Goal: Information Seeking & Learning: Stay updated

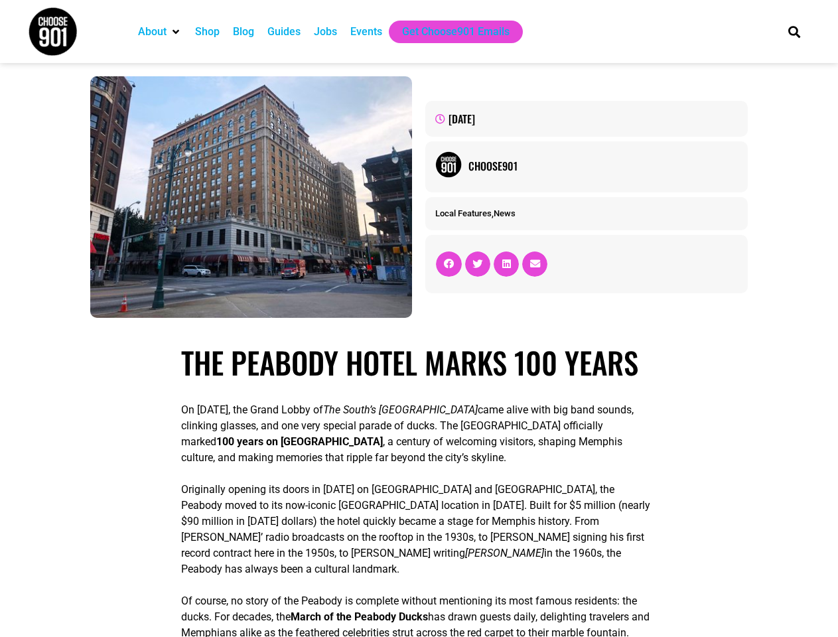
click at [419, 319] on div "September 9, 2025 Choose901 Local Features , News" at bounding box center [586, 197] width 335 height 255
